Goal: Information Seeking & Learning: Learn about a topic

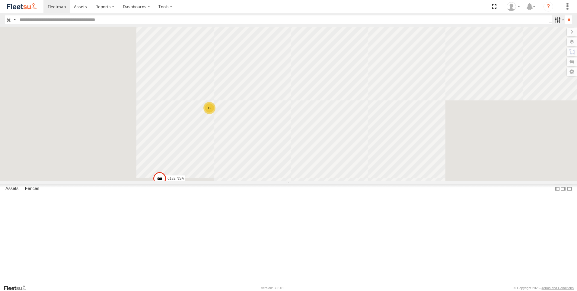
click at [556, 22] on label at bounding box center [559, 19] width 13 height 9
click at [0, 0] on span "Offline" at bounding box center [0, 0] width 0 height 0
click at [566, 23] on input "**" at bounding box center [569, 19] width 7 height 9
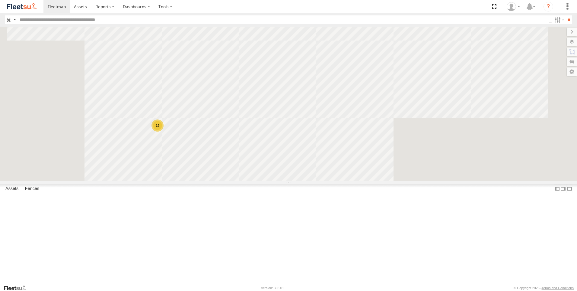
drag, startPoint x: 461, startPoint y: 89, endPoint x: 393, endPoint y: 169, distance: 104.4
click at [393, 169] on div "6182 NSA 12" at bounding box center [288, 104] width 577 height 154
click at [368, 45] on div "2" at bounding box center [361, 39] width 12 height 12
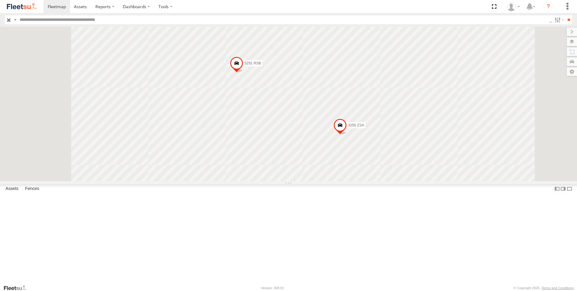
click at [413, 148] on div "6182 NSA 3250 ZSA 5291 RSB" at bounding box center [288, 104] width 577 height 154
click at [227, 181] on div "6182 NSA 3250 ZSA 5291 RSB" at bounding box center [288, 104] width 577 height 154
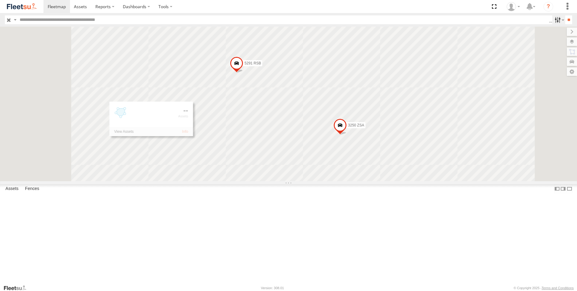
click at [558, 21] on label at bounding box center [559, 19] width 13 height 9
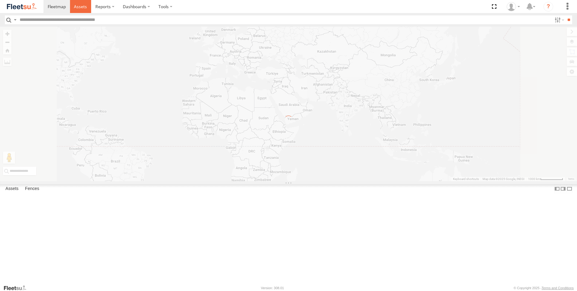
click at [82, 8] on span at bounding box center [80, 7] width 13 height 6
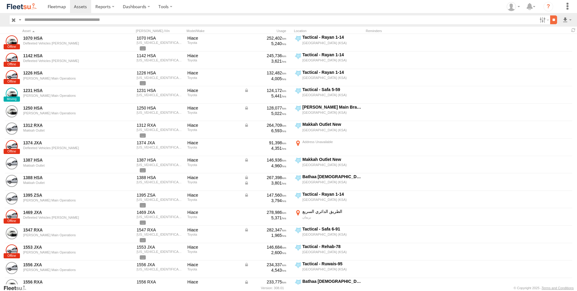
click at [556, 21] on input "**" at bounding box center [554, 19] width 7 height 9
click at [551, 19] on input "**" at bounding box center [554, 19] width 7 height 9
click at [545, 19] on label at bounding box center [544, 19] width 13 height 9
click at [0, 0] on span "Disabled" at bounding box center [0, 0] width 0 height 0
click at [0, 0] on span "[PERSON_NAME] Airport" at bounding box center [0, 0] width 0 height 0
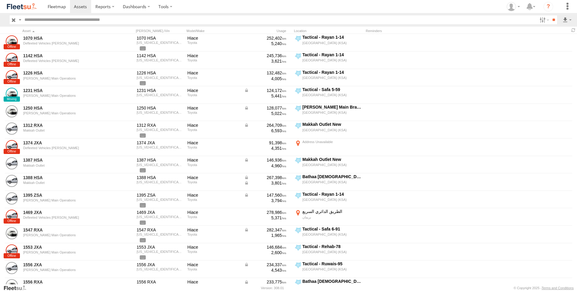
click at [0, 0] on span "[PERSON_NAME] GOV" at bounding box center [0, 0] width 0 height 0
click at [0, 0] on span "[PERSON_NAME] LH" at bounding box center [0, 0] width 0 height 0
click at [0, 0] on span "[PERSON_NAME] Main Operations" at bounding box center [0, 0] width 0 height 0
click at [0, 0] on span "[PERSON_NAME] Passports" at bounding box center [0, 0] width 0 height 0
click at [0, 0] on span "[PERSON_NAME] NCB Mail Room" at bounding box center [0, 0] width 0 height 0
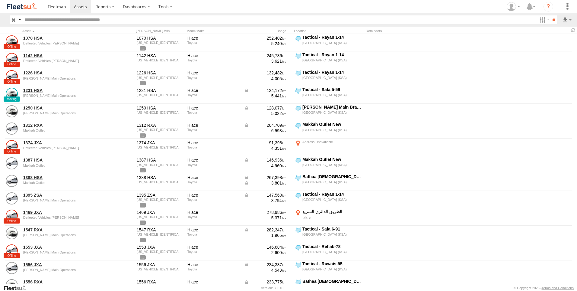
click at [0, 0] on span "[PERSON_NAME] SNB" at bounding box center [0, 0] width 0 height 0
click at [0, 0] on span "Jeddah - Alhamadaniah Branch" at bounding box center [0, 0] width 0 height 0
click at [0, 0] on span "Jeddah - Obhur branch" at bounding box center [0, 0] width 0 height 0
click at [553, 20] on input "**" at bounding box center [554, 19] width 7 height 9
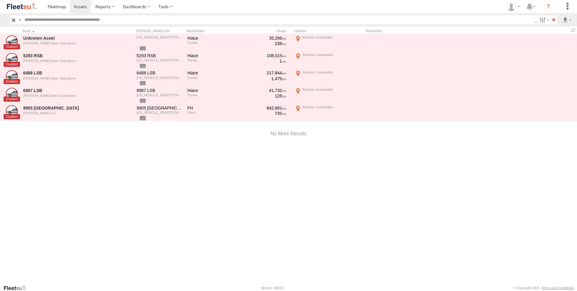
click at [87, 171] on div "Unknown Asset JED Main Operations JTFRAFAP3N8032041 Hiace Toyota 35,266 238 529…" at bounding box center [288, 159] width 577 height 250
click at [545, 20] on label at bounding box center [544, 19] width 13 height 9
click at [0, 0] on span "Disabled" at bounding box center [0, 0] width 0 height 0
click at [0, 0] on span "Offline" at bounding box center [0, 0] width 0 height 0
click at [551, 19] on input "**" at bounding box center [554, 19] width 7 height 9
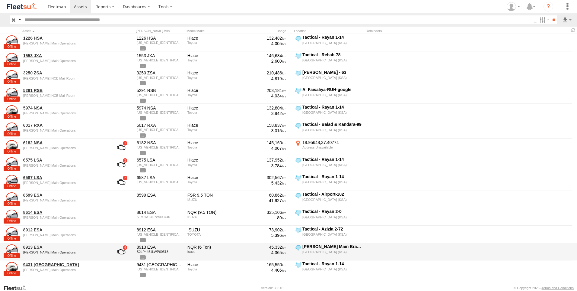
click at [385, 244] on div at bounding box center [414, 251] width 97 height 16
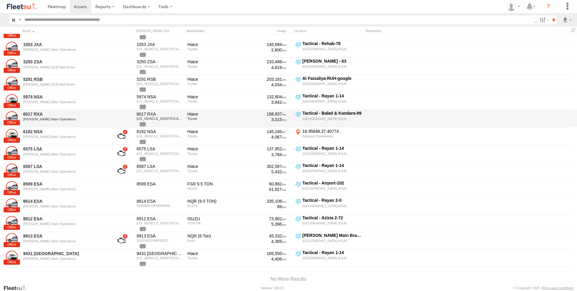
scroll to position [1, 0]
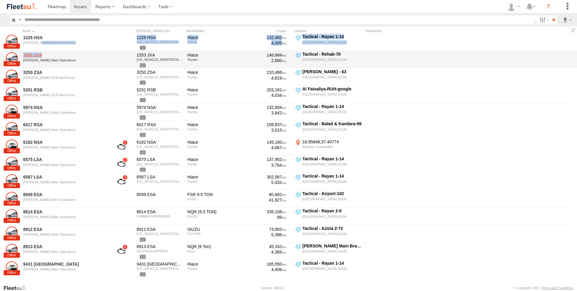
drag, startPoint x: 38, startPoint y: 46, endPoint x: 60, endPoint y: 54, distance: 23.4
click at [60, 54] on div "1226 HSA JED Main Operations 1226 HSA JTFRAFAP8N8033430 Hiace Toyota 132,482 4,…" at bounding box center [288, 154] width 577 height 243
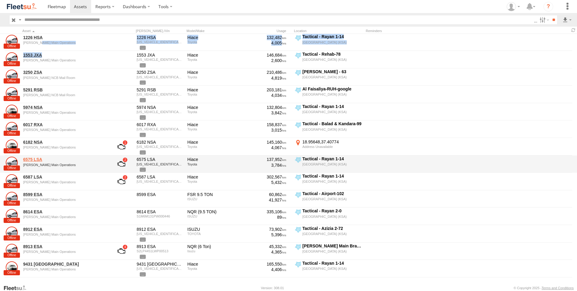
click at [33, 159] on link "6575 LSA" at bounding box center [64, 158] width 83 height 5
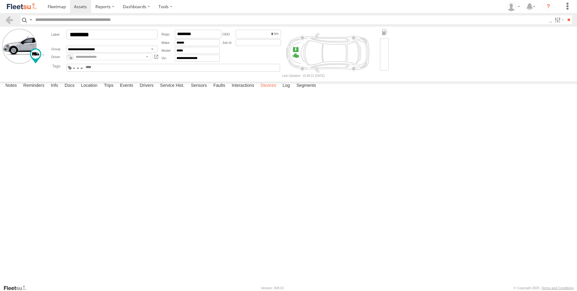
click at [265, 90] on label "Devices" at bounding box center [268, 86] width 21 height 8
click at [0, 0] on div at bounding box center [0, 0] width 0 height 0
click at [293, 50] on div at bounding box center [296, 49] width 7 height 7
click at [296, 57] on div at bounding box center [296, 55] width 7 height 7
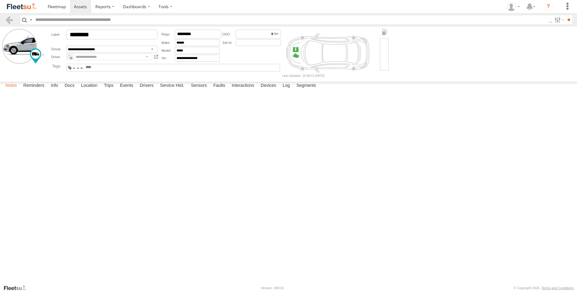
click at [14, 90] on label "Notes" at bounding box center [11, 86] width 18 height 8
click at [10, 21] on link at bounding box center [9, 19] width 9 height 9
